Goal: Information Seeking & Learning: Learn about a topic

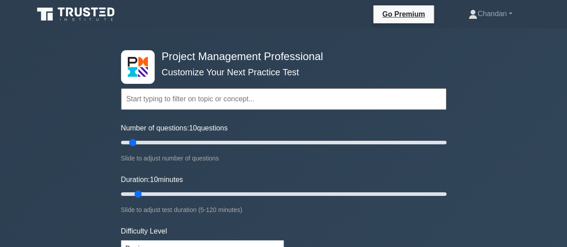
scroll to position [216, 0]
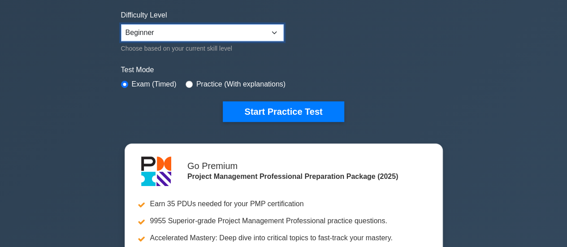
click at [218, 33] on select "Beginner Intermediate Expert" at bounding box center [202, 32] width 163 height 17
select select "expert"
click at [121, 24] on select "Beginner Intermediate Expert" at bounding box center [202, 32] width 163 height 17
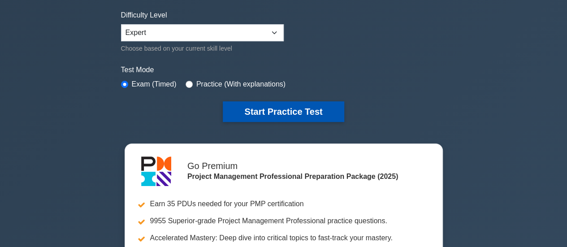
click at [294, 113] on button "Start Practice Test" at bounding box center [283, 111] width 121 height 21
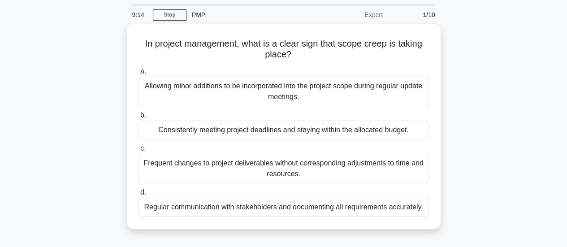
scroll to position [25, 0]
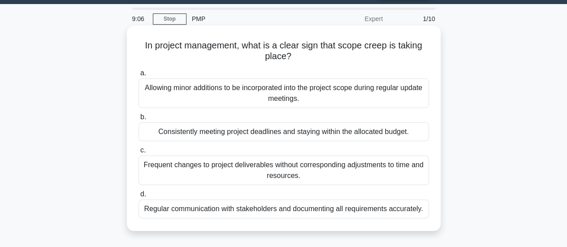
click at [257, 94] on div "Allowing minor additions to be incorporated into the project scope during regul…" at bounding box center [283, 93] width 290 height 30
click at [138, 76] on input "a. Allowing minor additions to be incorporated into the project scope during re…" at bounding box center [138, 73] width 0 height 6
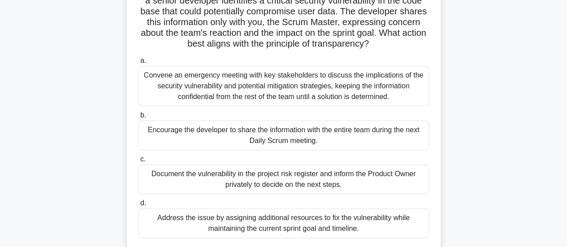
scroll to position [81, 0]
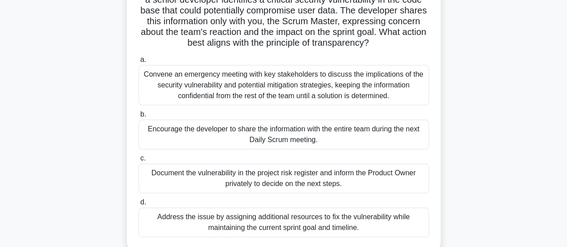
click at [299, 83] on div "Convene an emergency meeting with key stakeholders to discuss the implications …" at bounding box center [283, 85] width 290 height 40
click at [138, 63] on input "a. Convene an emergency meeting with key stakeholders to discuss the implicatio…" at bounding box center [138, 60] width 0 height 6
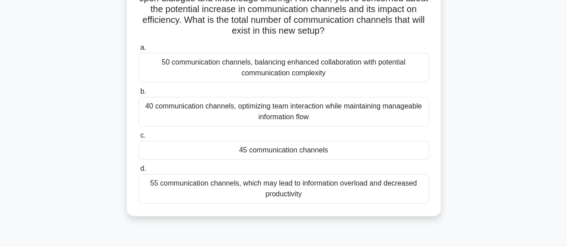
scroll to position [125, 0]
click at [381, 105] on div "40 communication channels, optimizing team interaction while maintaining manage…" at bounding box center [283, 112] width 290 height 30
click at [138, 95] on input "b. 40 communication channels, optimizing team interaction while maintaining man…" at bounding box center [138, 92] width 0 height 6
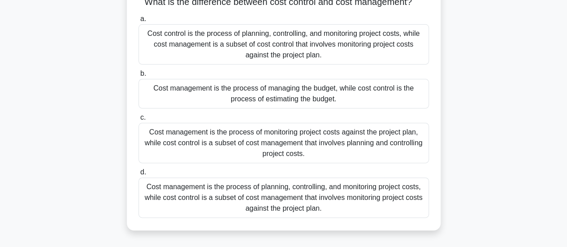
scroll to position [71, 0]
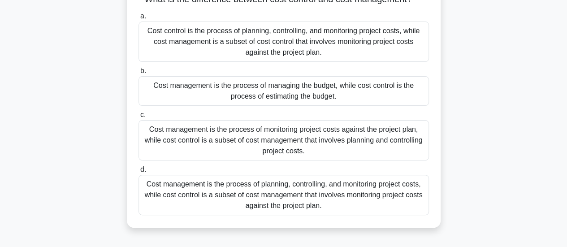
click at [391, 201] on div "Cost management is the process of planning, controlling, and monitoring project…" at bounding box center [283, 195] width 290 height 40
click at [138, 172] on input "d. Cost management is the process of planning, controlling, and monitoring proj…" at bounding box center [138, 170] width 0 height 6
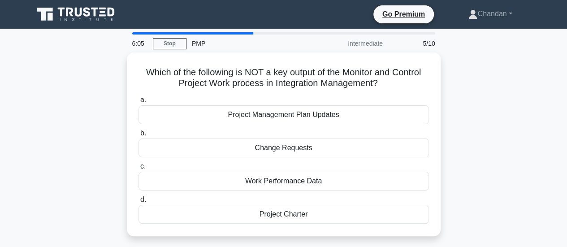
scroll to position [0, 0]
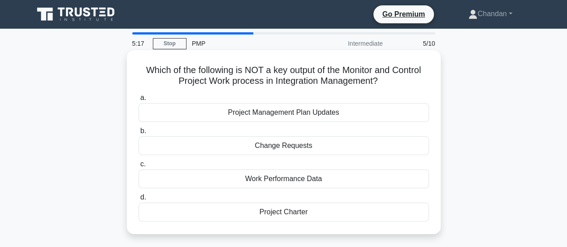
click at [383, 206] on div "Project Charter" at bounding box center [283, 211] width 290 height 19
click at [138, 200] on input "d. Project Charter" at bounding box center [138, 197] width 0 height 6
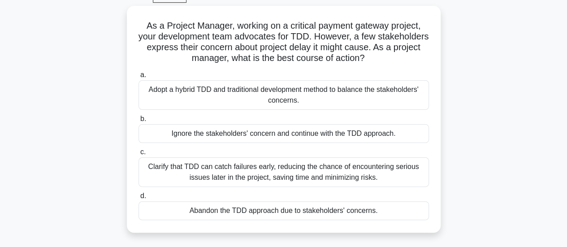
scroll to position [50, 0]
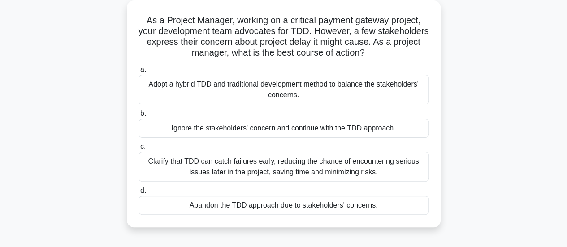
click at [402, 86] on div "Adopt a hybrid TDD and traditional development method to balance the stakeholde…" at bounding box center [283, 90] width 290 height 30
click at [138, 73] on input "a. Adopt a hybrid TDD and traditional development method to balance the stakeho…" at bounding box center [138, 70] width 0 height 6
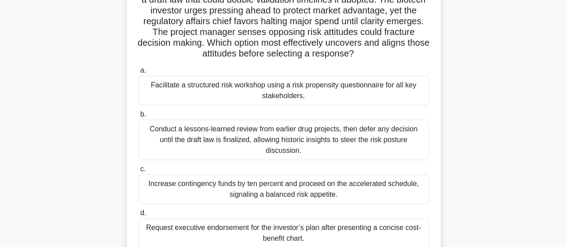
scroll to position [88, 0]
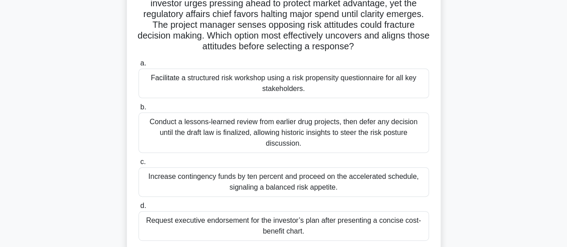
click at [395, 129] on div "Conduct a lessons-learned review from earlier drug projects, then defer any dec…" at bounding box center [283, 132] width 290 height 40
click at [138, 110] on input "b. Conduct a lessons-learned review from earlier drug projects, then defer any …" at bounding box center [138, 107] width 0 height 6
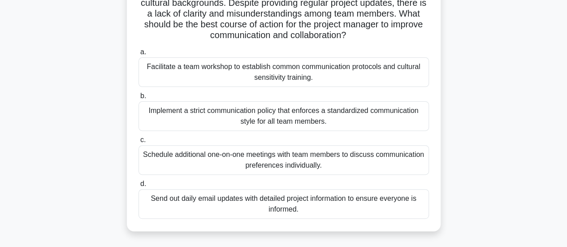
scroll to position [91, 0]
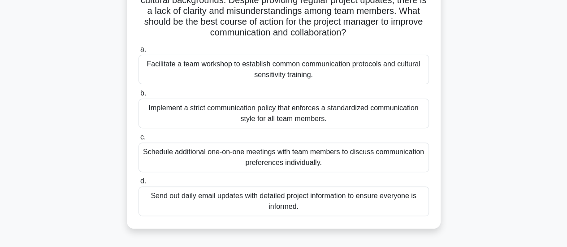
click at [322, 74] on div "Facilitate a team workshop to establish common communication protocols and cult…" at bounding box center [283, 70] width 290 height 30
click at [138, 52] on input "a. Facilitate a team workshop to establish common communication protocols and c…" at bounding box center [138, 50] width 0 height 6
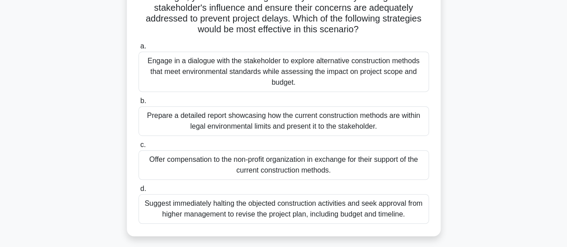
scroll to position [194, 0]
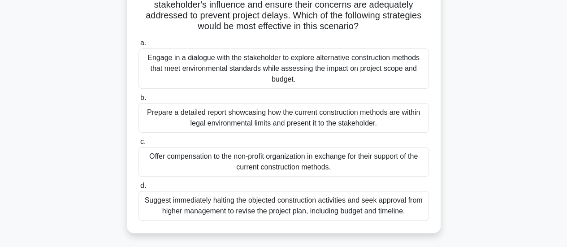
drag, startPoint x: 239, startPoint y: 80, endPoint x: 241, endPoint y: 75, distance: 5.6
click at [241, 75] on div "Engage in a dialogue with the stakeholder to explore alternative construction m…" at bounding box center [283, 68] width 290 height 40
click at [138, 46] on input "a. Engage in a dialogue with the stakeholder to explore alternative constructio…" at bounding box center [138, 43] width 0 height 6
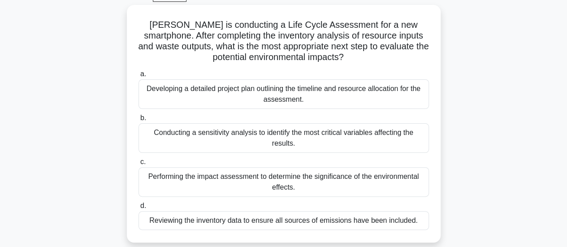
scroll to position [49, 0]
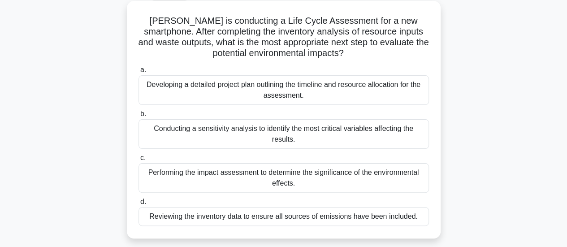
click at [334, 176] on div "Performing the impact assessment to determine the significance of the environme…" at bounding box center [283, 178] width 290 height 30
click at [138, 161] on input "c. Performing the impact assessment to determine the significance of the enviro…" at bounding box center [138, 158] width 0 height 6
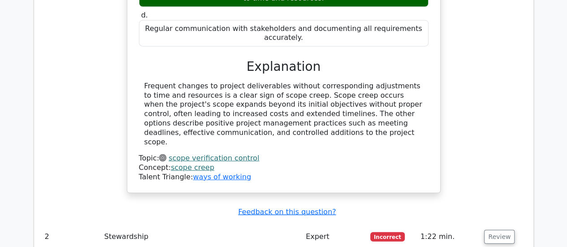
scroll to position [1066, 0]
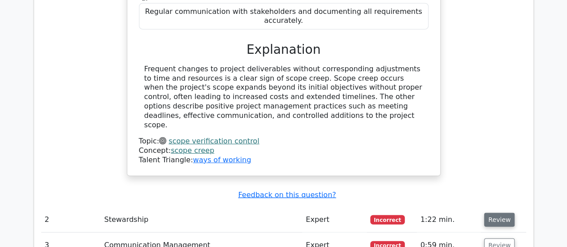
click at [490, 213] on button "Review" at bounding box center [499, 220] width 30 height 14
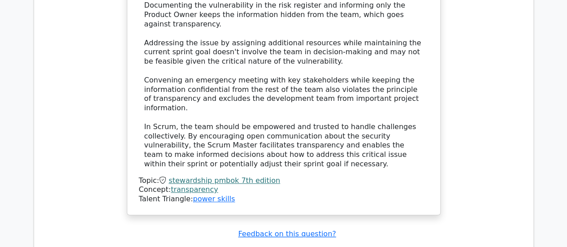
scroll to position [1778, 0]
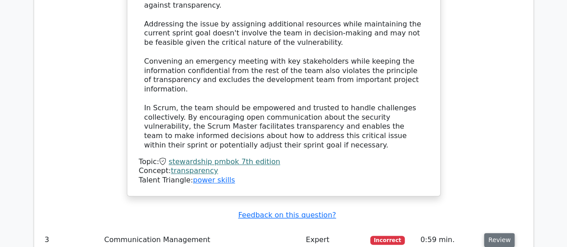
click at [494, 233] on button "Review" at bounding box center [499, 240] width 30 height 14
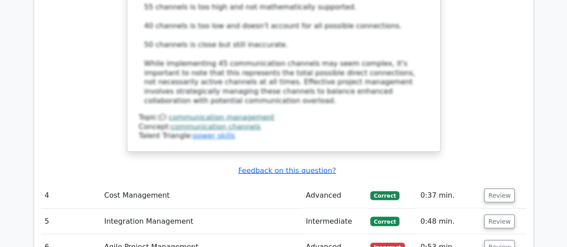
scroll to position [2514, 0]
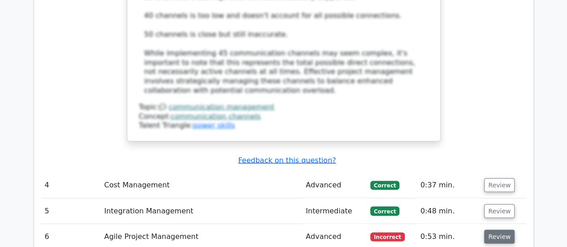
click at [489, 229] on button "Review" at bounding box center [499, 236] width 30 height 14
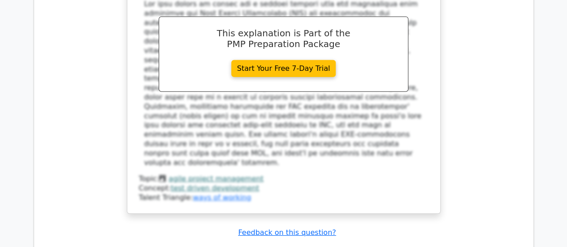
scroll to position [3006, 0]
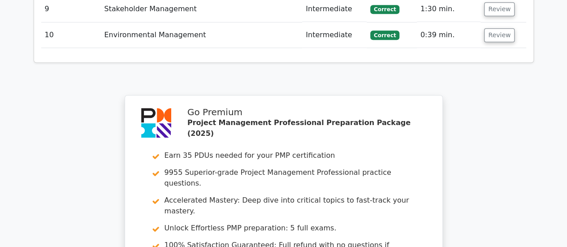
scroll to position [3817, 0]
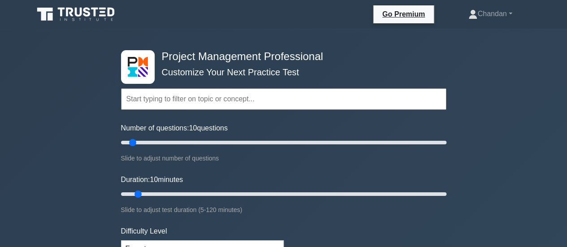
scroll to position [216, 0]
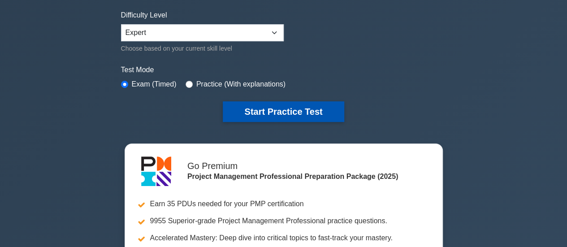
click at [266, 111] on button "Start Practice Test" at bounding box center [283, 111] width 121 height 21
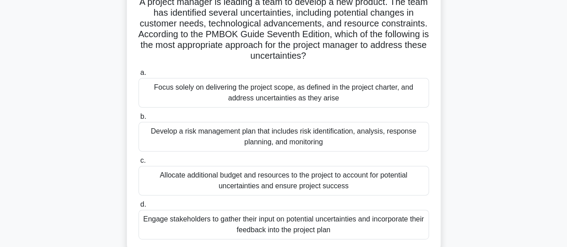
scroll to position [68, 0]
click at [356, 141] on div "Develop a risk management plan that includes risk identification, analysis, res…" at bounding box center [283, 137] width 290 height 30
click at [138, 120] on input "b. Develop a risk management plan that includes risk identification, analysis, …" at bounding box center [138, 117] width 0 height 6
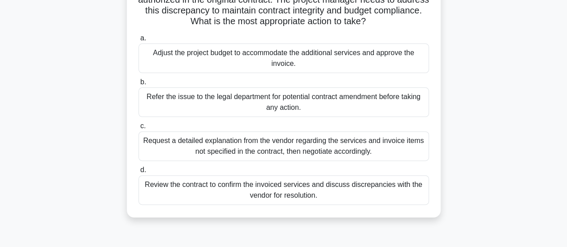
scroll to position [95, 0]
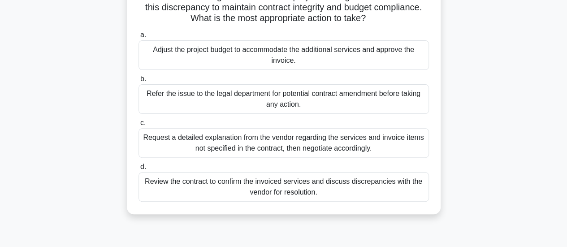
click at [279, 139] on div "Request a detailed explanation from the vendor regarding the services and invoi…" at bounding box center [283, 143] width 290 height 30
click at [138, 126] on input "c. Request a detailed explanation from the vendor regarding the services and in…" at bounding box center [138, 123] width 0 height 6
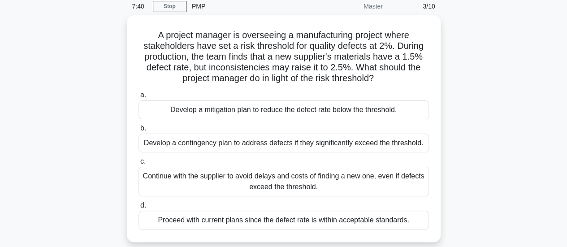
scroll to position [39, 0]
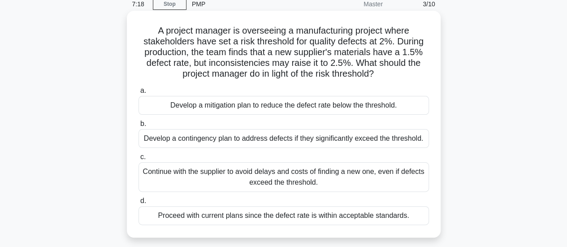
click at [398, 106] on div "Develop a mitigation plan to reduce the defect rate below the threshold." at bounding box center [283, 105] width 290 height 19
click at [138, 94] on input "a. Develop a mitigation plan to reduce the defect rate below the threshold." at bounding box center [138, 91] width 0 height 6
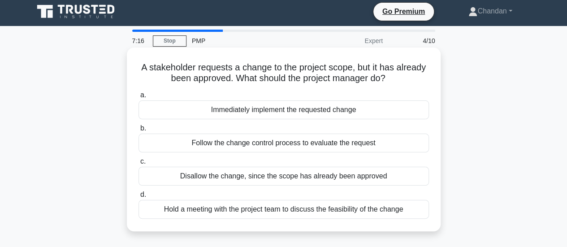
scroll to position [0, 0]
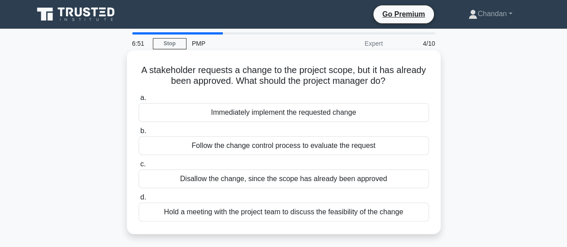
click at [369, 151] on div "Follow the change control process to evaluate the request" at bounding box center [283, 145] width 290 height 19
click at [138, 134] on input "b. Follow the change control process to evaluate the request" at bounding box center [138, 131] width 0 height 6
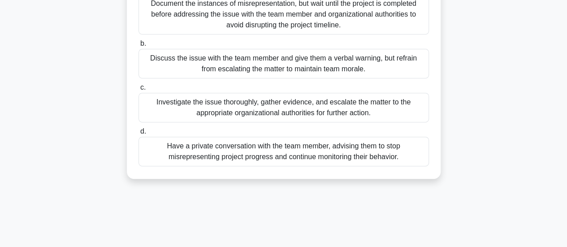
scroll to position [120, 0]
click at [249, 105] on div "Investigate the issue thoroughly, gather evidence, and escalate the matter to t…" at bounding box center [283, 107] width 290 height 30
click at [138, 90] on input "c. Investigate the issue thoroughly, gather evidence, and escalate the matter t…" at bounding box center [138, 87] width 0 height 6
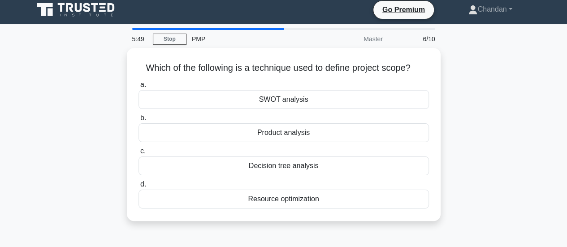
scroll to position [0, 0]
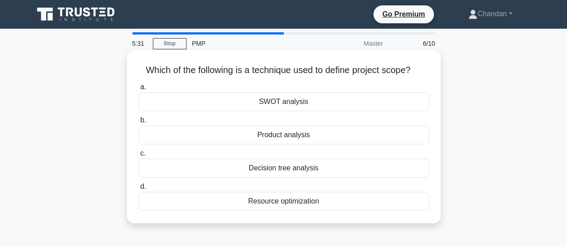
click at [340, 99] on div "SWOT analysis" at bounding box center [283, 101] width 290 height 19
click at [138, 90] on input "a. SWOT analysis" at bounding box center [138, 87] width 0 height 6
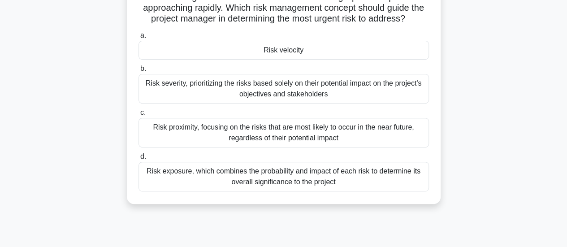
scroll to position [130, 0]
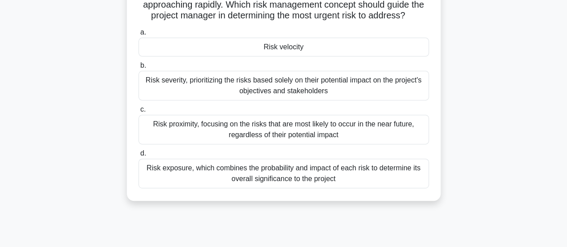
click at [314, 174] on div "Risk exposure, which combines the probability and impact of each risk to determ…" at bounding box center [283, 174] width 290 height 30
click at [138, 156] on input "d. Risk exposure, which combines the probability and impact of each risk to det…" at bounding box center [138, 153] width 0 height 6
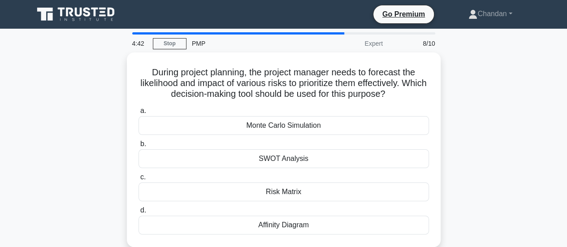
scroll to position [0, 0]
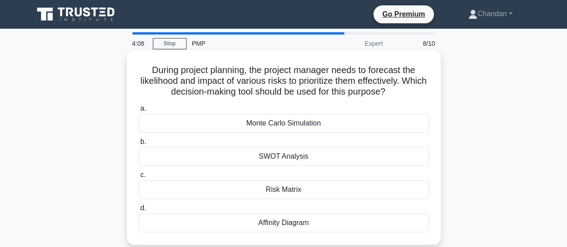
click at [390, 181] on div "Risk Matrix" at bounding box center [283, 189] width 290 height 19
click at [138, 178] on input "c. Risk Matrix" at bounding box center [138, 175] width 0 height 6
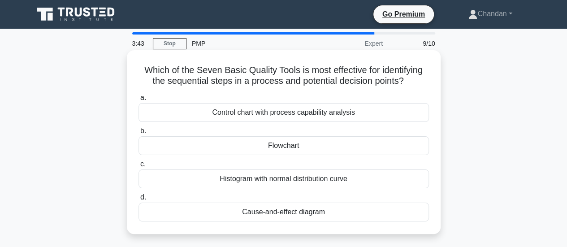
click at [283, 111] on div "Control chart with process capability analysis" at bounding box center [283, 112] width 290 height 19
click at [138, 101] on input "a. Control chart with process capability analysis" at bounding box center [138, 98] width 0 height 6
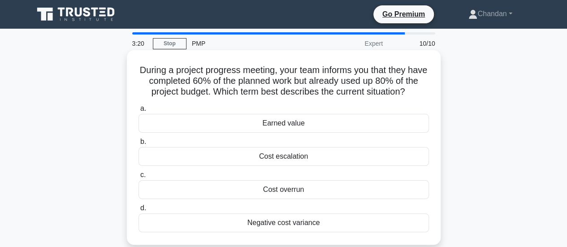
click at [301, 188] on div "Cost overrun" at bounding box center [283, 189] width 290 height 19
click at [138, 178] on input "c. Cost overrun" at bounding box center [138, 175] width 0 height 6
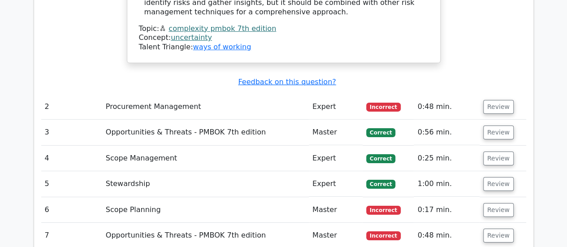
scroll to position [1396, 0]
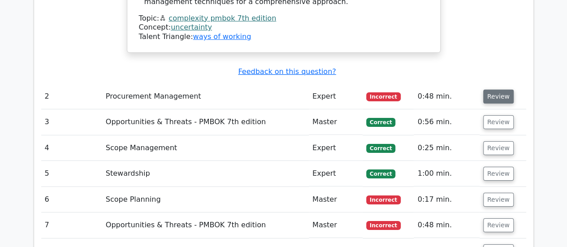
click at [496, 90] on button "Review" at bounding box center [498, 97] width 30 height 14
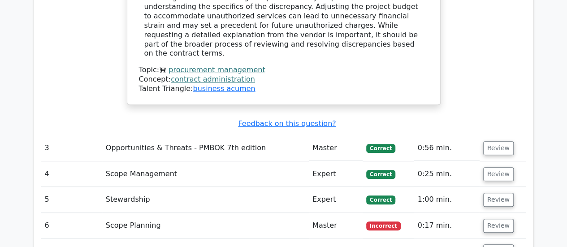
scroll to position [1832, 0]
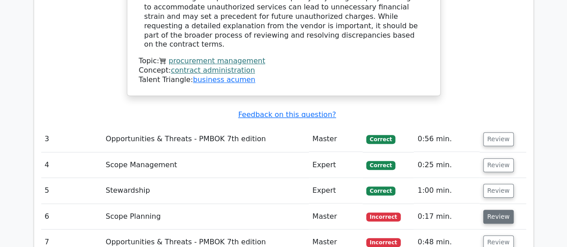
click at [500, 210] on button "Review" at bounding box center [498, 217] width 30 height 14
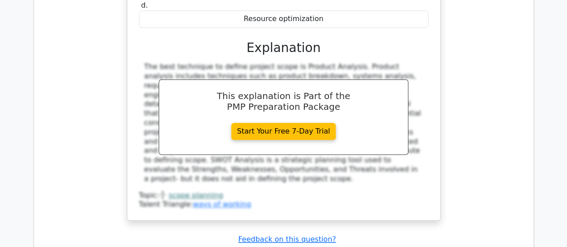
scroll to position [2173, 0]
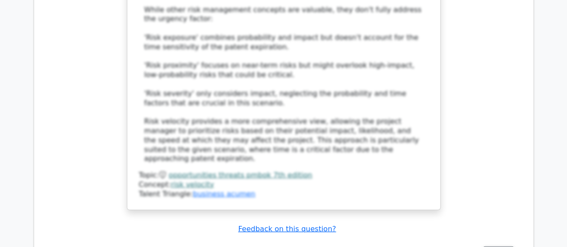
scroll to position [2844, 0]
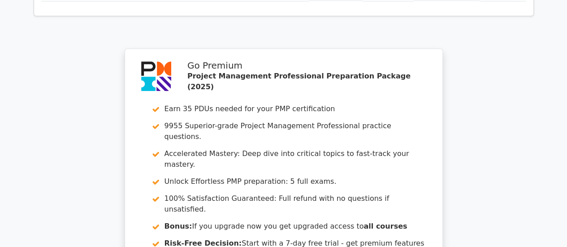
scroll to position [3729, 0]
